Goal: Information Seeking & Learning: Learn about a topic

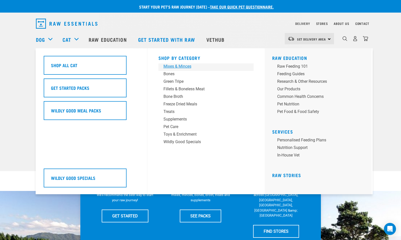
click at [179, 66] on div "Mixes & Minces" at bounding box center [202, 66] width 78 height 6
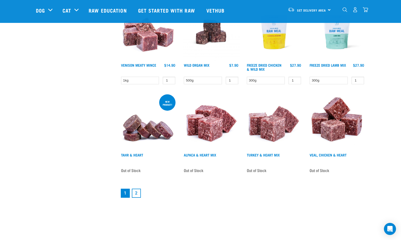
scroll to position [610, 0]
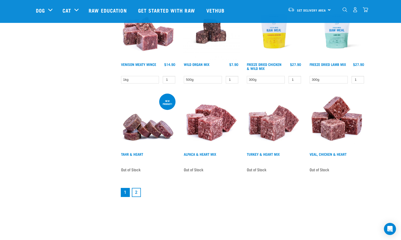
click at [136, 191] on link "2" at bounding box center [136, 192] width 9 height 9
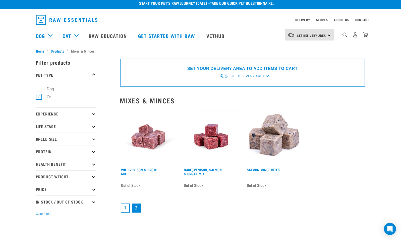
scroll to position [5, 0]
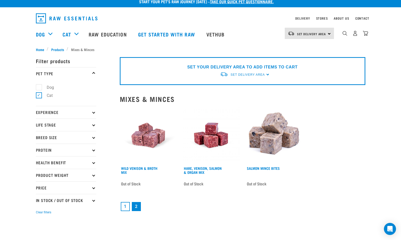
click at [125, 206] on link "1" at bounding box center [125, 206] width 9 height 9
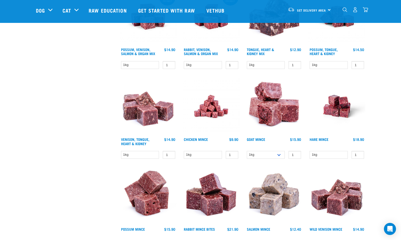
scroll to position [266, 0]
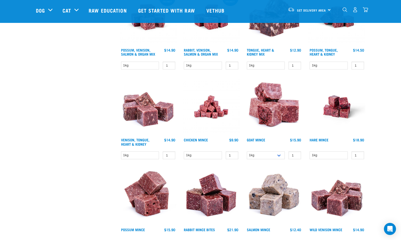
click at [199, 135] on link at bounding box center [211, 134] width 57 height 5
click at [202, 139] on link "Chicken Mince" at bounding box center [196, 140] width 24 height 2
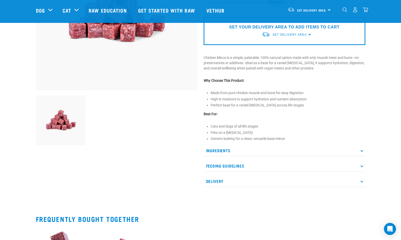
scroll to position [109, 0]
click at [215, 153] on p "Ingredients" at bounding box center [285, 149] width 162 height 11
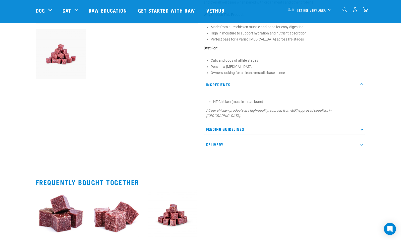
click at [232, 123] on p "Feeding Guidelines" at bounding box center [285, 128] width 162 height 11
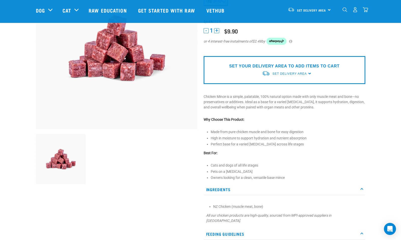
scroll to position [0, 0]
